Goal: Find specific page/section: Find specific page/section

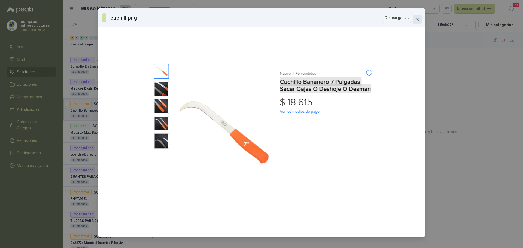
click at [421, 19] on span "Close" at bounding box center [417, 19] width 9 height 4
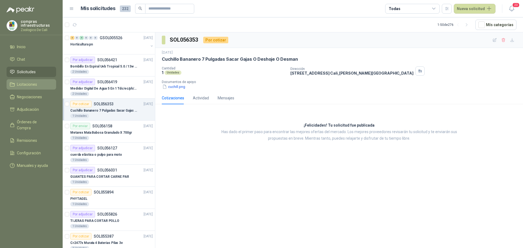
click at [43, 84] on li "Licitaciones" at bounding box center [31, 84] width 43 height 6
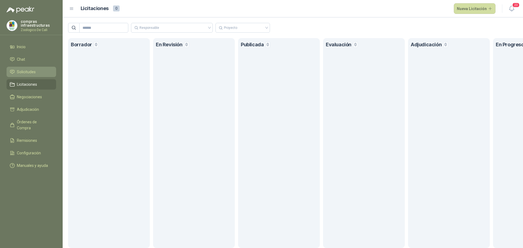
click at [49, 71] on li "Solicitudes" at bounding box center [31, 72] width 43 height 6
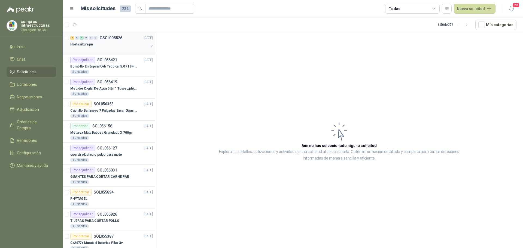
click at [93, 42] on div "Horticultura pn" at bounding box center [109, 44] width 78 height 7
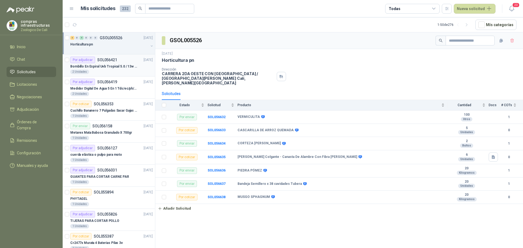
click at [106, 76] on article "Por adjudicar SOL056421 [DATE] Bombillo En Espiral Uvb Tropical 5.0 / 13w Repti…" at bounding box center [109, 65] width 92 height 22
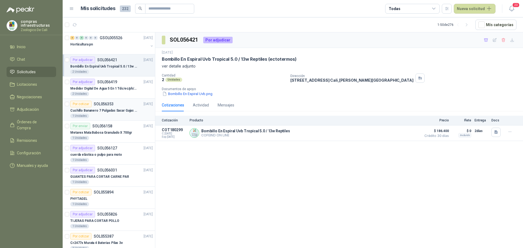
click at [109, 110] on p "Cuchillo Bananero 7 Pulgadas Sacar Gajas O Deshoje O Desman" at bounding box center [104, 110] width 68 height 5
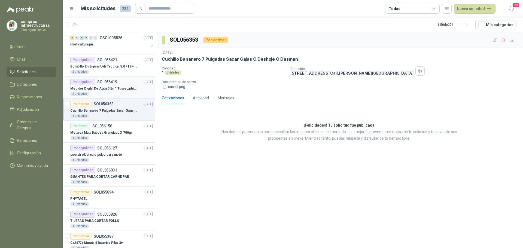
scroll to position [54, 0]
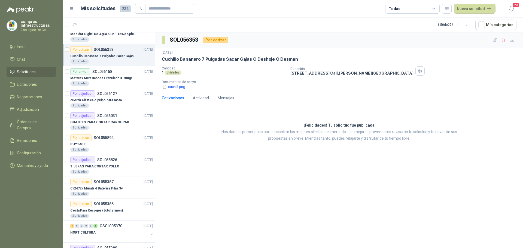
click at [33, 70] on span "Solicitudes" at bounding box center [26, 72] width 19 height 6
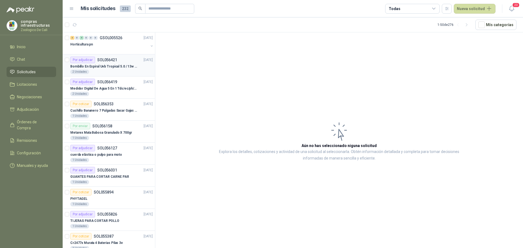
click at [96, 55] on article "Por adjudicar SOL056421 [DATE] Bombillo En Espiral Uvb Tropical 5.0 / 13w Repti…" at bounding box center [109, 65] width 92 height 22
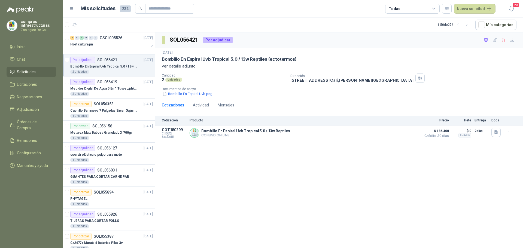
click at [42, 70] on li "Solicitudes" at bounding box center [31, 72] width 43 height 6
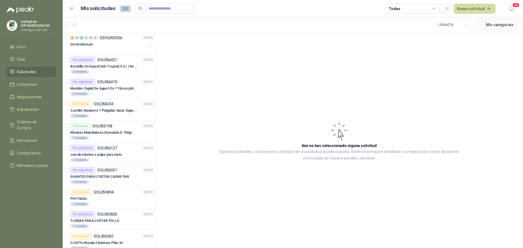
click at [42, 70] on li "Solicitudes" at bounding box center [31, 72] width 43 height 6
click at [21, 58] on span "Chat" at bounding box center [21, 59] width 8 height 6
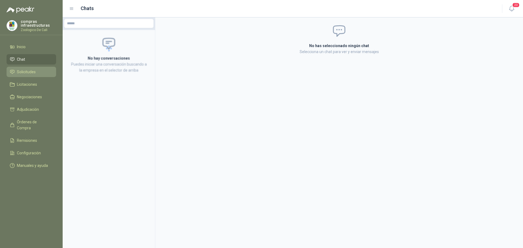
click at [29, 71] on span "Solicitudes" at bounding box center [26, 72] width 19 height 6
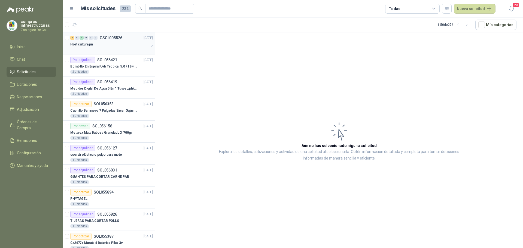
click at [105, 43] on div "Horticultura pn" at bounding box center [109, 44] width 78 height 7
